Goal: Information Seeking & Learning: Learn about a topic

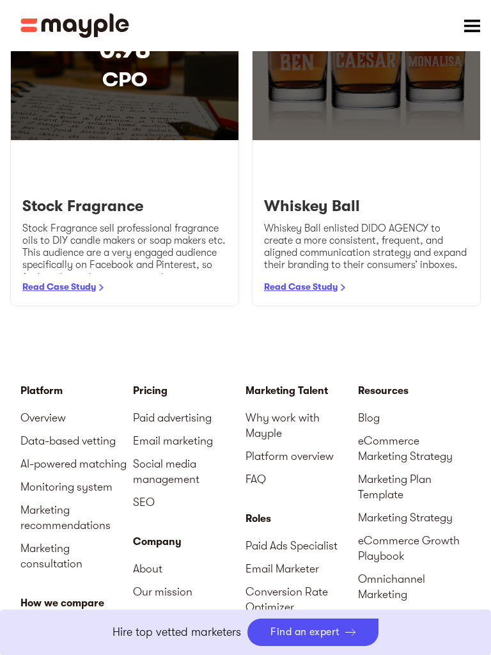
scroll to position [2627, 0]
